Goal: Information Seeking & Learning: Learn about a topic

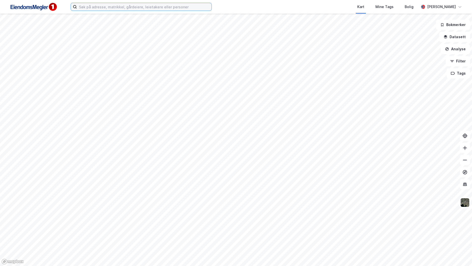
click at [166, 8] on input at bounding box center [144, 7] width 135 height 8
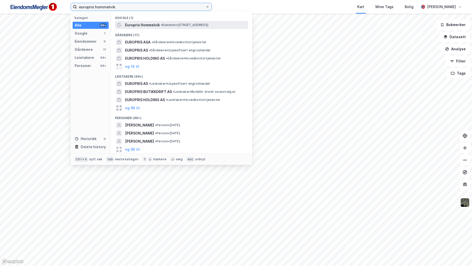
type input "europris hommelvik"
click at [171, 25] on span "• Eiendom • Havnevegen 24, 7550 Hommelvik" at bounding box center [184, 25] width 47 height 4
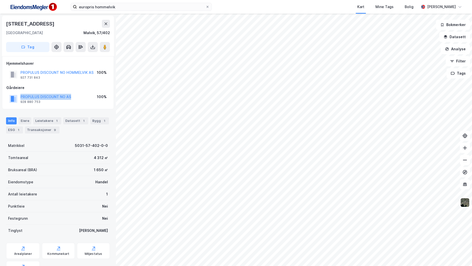
drag, startPoint x: 77, startPoint y: 97, endPoint x: 20, endPoint y: 96, distance: 57.5
click at [20, 96] on div "PROPULUS DISCOUNT NO AS 928 880 753 100%" at bounding box center [57, 99] width 103 height 12
copy button "PROPULUS DISCOUNT NO AS"
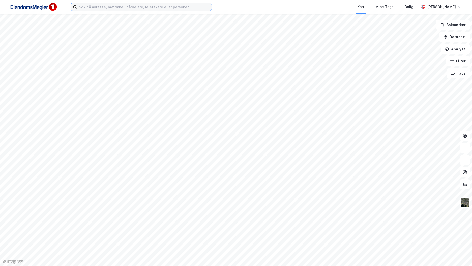
click at [137, 9] on input at bounding box center [144, 7] width 135 height 8
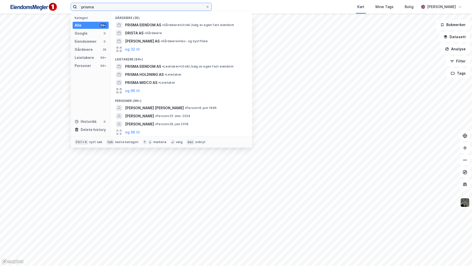
type input "¨"
drag, startPoint x: 132, startPoint y: 4, endPoint x: 67, endPoint y: 0, distance: 65.5
click at [67, 0] on div "prisma properties Kategori Alle 99+ Google 0 Eiendommer 0 Gårdeiere 99+ Leietak…" at bounding box center [236, 7] width 472 height 14
paste input "PROPULUS DISCOUNT NO AS"
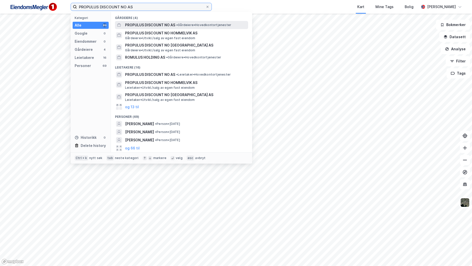
type input "PROPULUS DISCOUNT NO AS"
click at [174, 25] on span "PROPULUS DISCOUNT NO AS" at bounding box center [150, 25] width 50 height 6
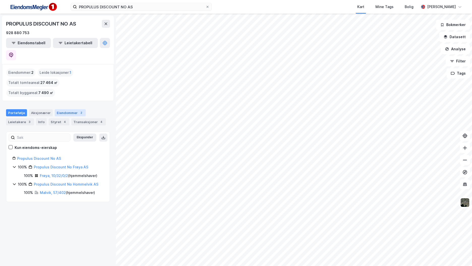
click at [75, 109] on div "Eiendommer 2" at bounding box center [70, 112] width 31 height 7
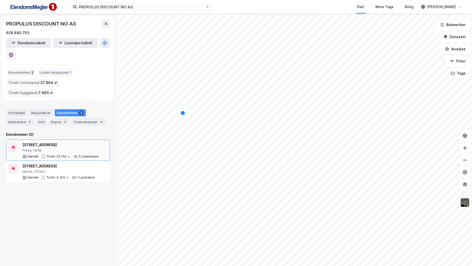
click at [61, 142] on div "[STREET_ADDRESS], 10/32 Handel Tomt: 23 152 ㎡ 2 Leietakere" at bounding box center [60, 150] width 76 height 17
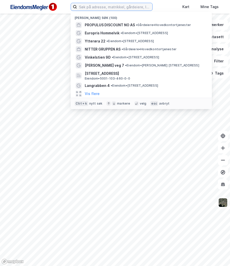
click at [97, 7] on input at bounding box center [114, 7] width 75 height 8
type input "t"
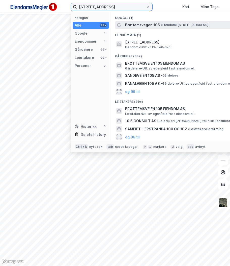
type input "[STREET_ADDRESS]"
click at [142, 27] on span "Brøttemsvegen 105" at bounding box center [142, 25] width 35 height 6
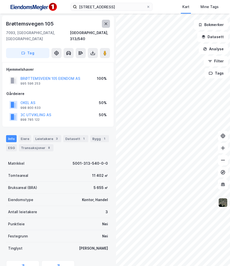
click at [106, 20] on button at bounding box center [106, 24] width 8 height 8
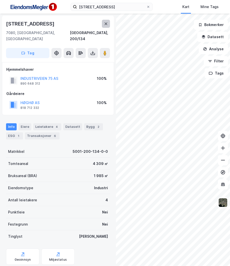
click at [107, 26] on button at bounding box center [106, 24] width 8 height 8
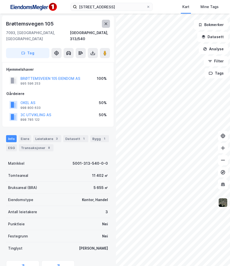
click at [109, 25] on button at bounding box center [106, 24] width 8 height 8
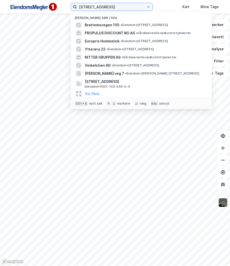
click at [125, 9] on input "brøttemsveien 105" at bounding box center [111, 7] width 69 height 8
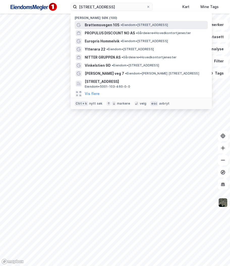
click at [130, 24] on span "• Eiendom • Brøttemsvegen 105, 7093 Tiller" at bounding box center [144, 25] width 47 height 4
